Goal: Navigation & Orientation: Find specific page/section

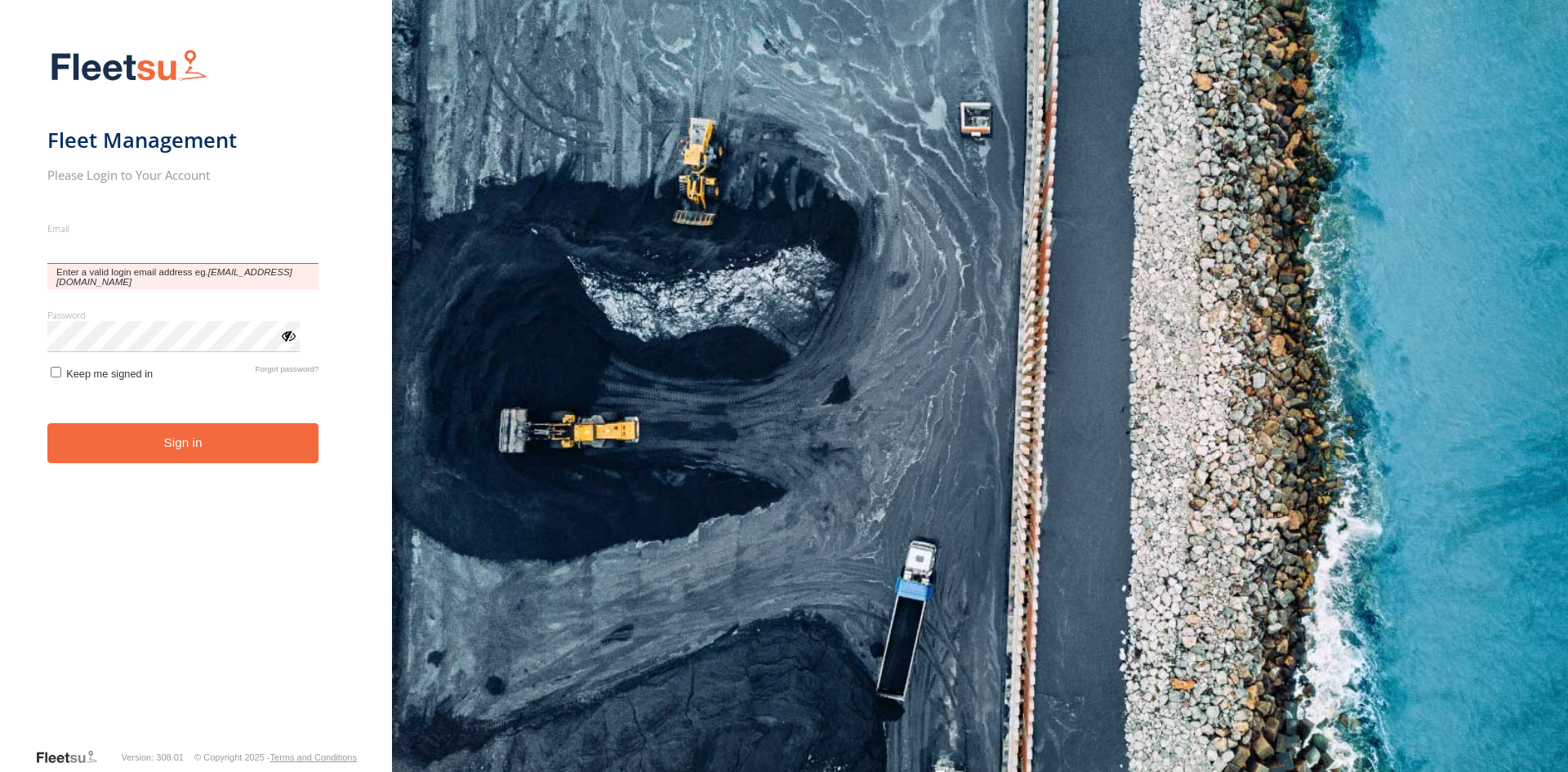
type input "**********"
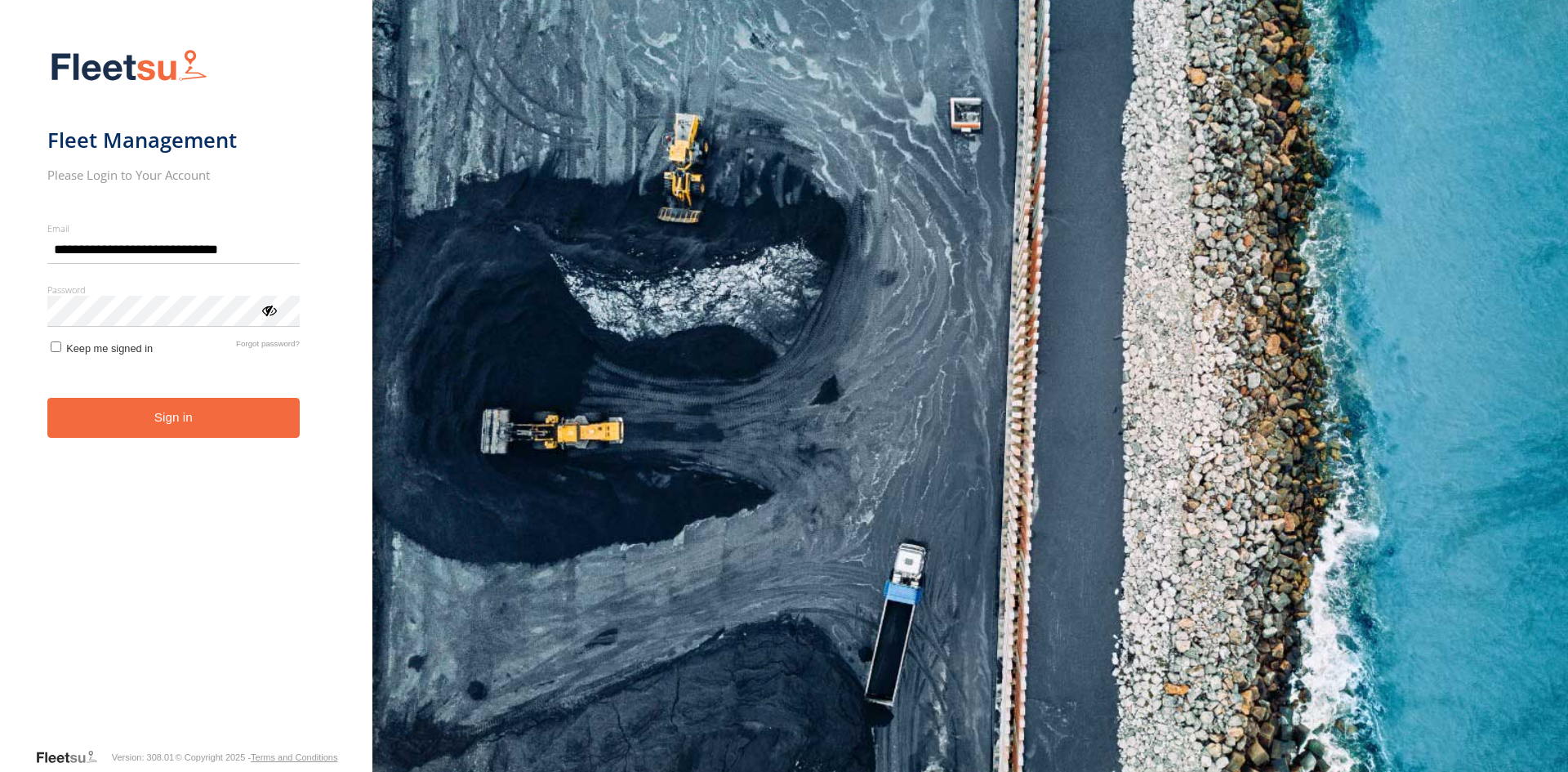
click at [172, 429] on button "Sign in" at bounding box center [173, 417] width 252 height 40
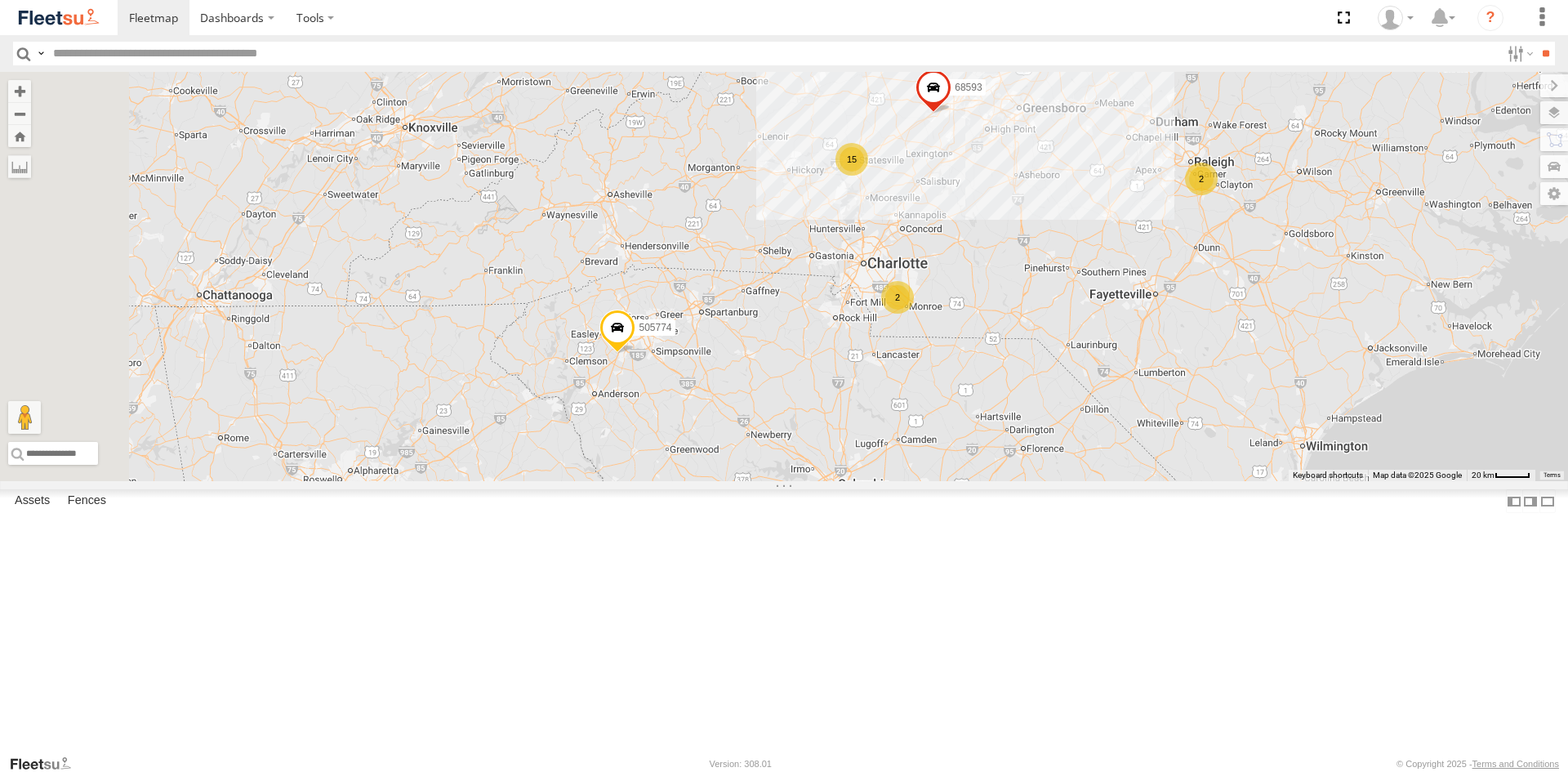
drag, startPoint x: 784, startPoint y: 574, endPoint x: 998, endPoint y: 413, distance: 267.8
click at [998, 413] on div "2 2 15 505774 68593 53557" at bounding box center [784, 276] width 1568 height 409
